Goal: Task Accomplishment & Management: Use online tool/utility

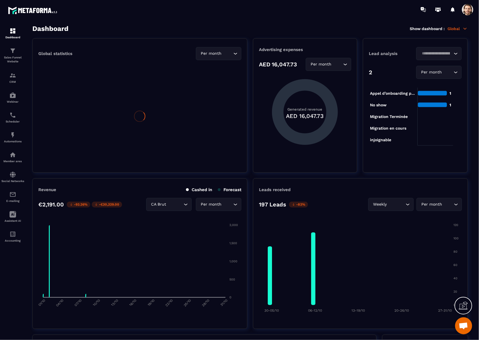
click at [12, 141] on p "Automations" at bounding box center [12, 141] width 23 height 3
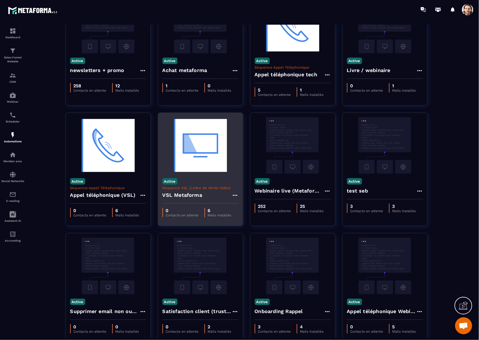
scroll to position [60, 0]
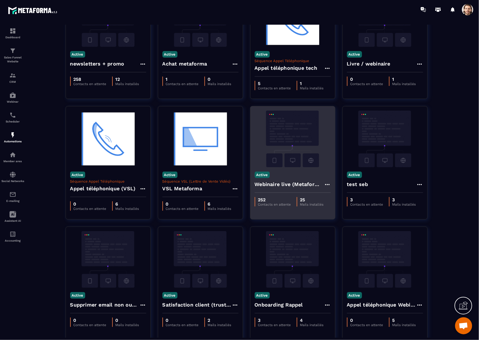
click at [305, 150] on img at bounding box center [292, 139] width 76 height 57
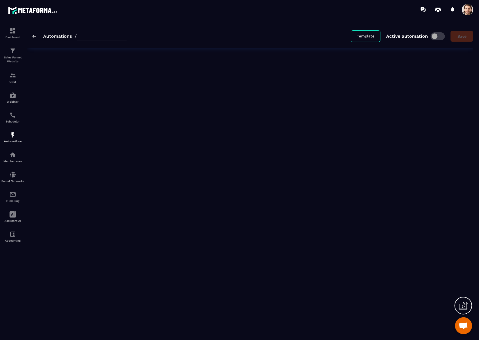
type input "**********"
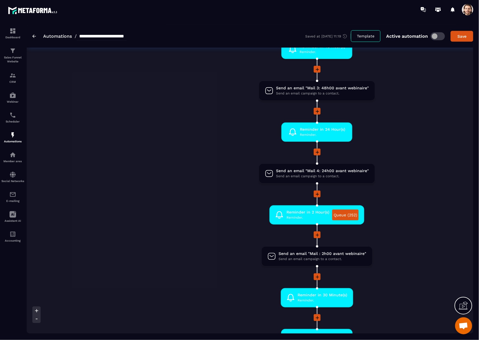
scroll to position [214, 0]
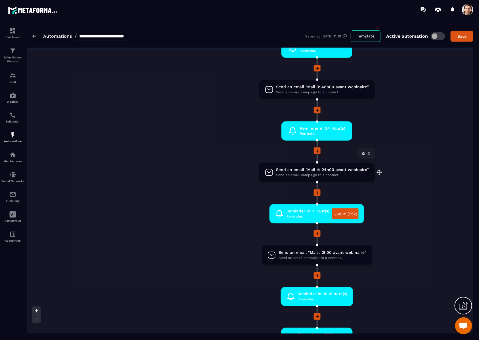
click at [339, 170] on span "Send an email "Mail 4: 24h00 avant webinaire"" at bounding box center [322, 169] width 93 height 5
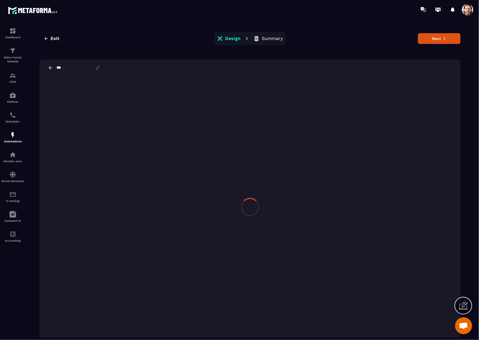
click at [267, 37] on p "Summary" at bounding box center [272, 39] width 21 height 6
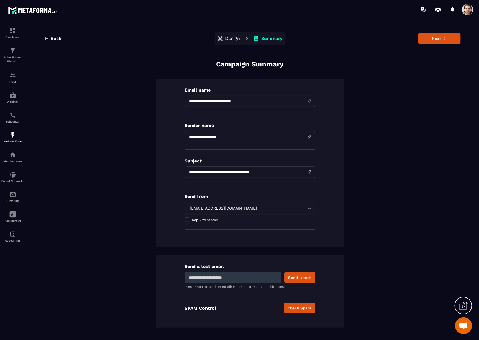
click at [266, 174] on input "**********" at bounding box center [250, 172] width 130 height 11
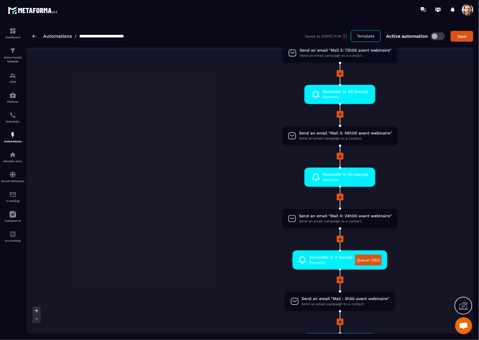
scroll to position [170, 0]
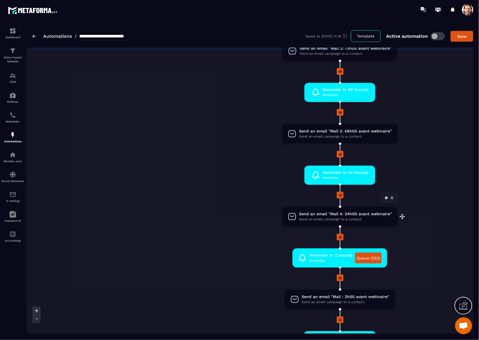
click at [342, 218] on span "Send an email campaign to a contact." at bounding box center [345, 219] width 93 height 5
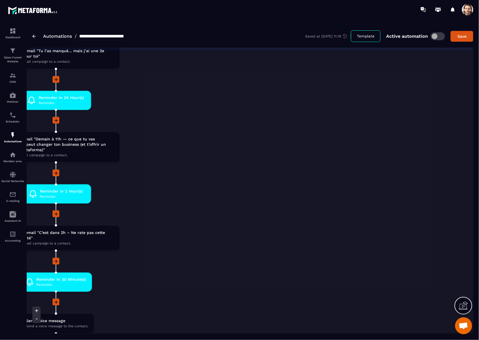
scroll to position [1000, 0]
